Goal: Navigation & Orientation: Find specific page/section

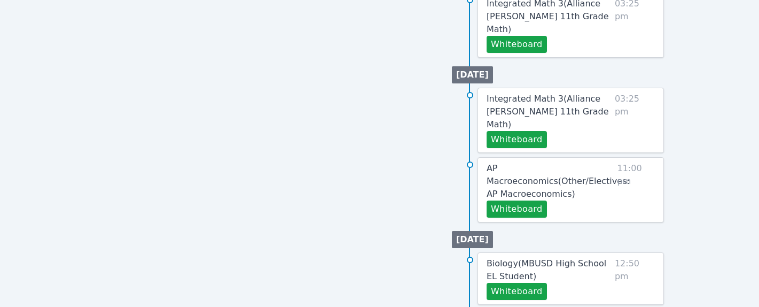
scroll to position [648, 0]
